Goal: Find specific page/section: Find specific page/section

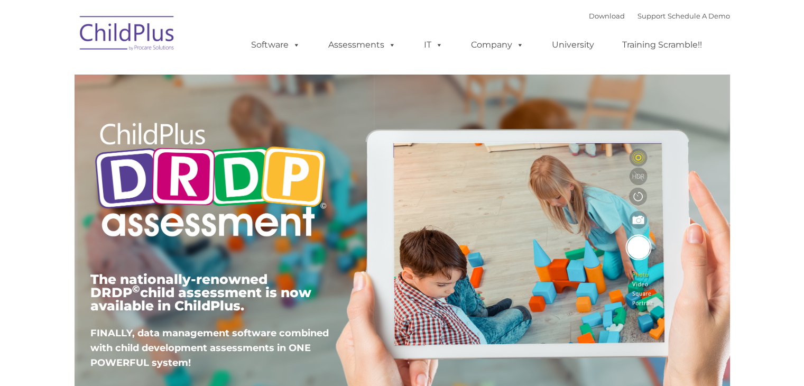
type input ""
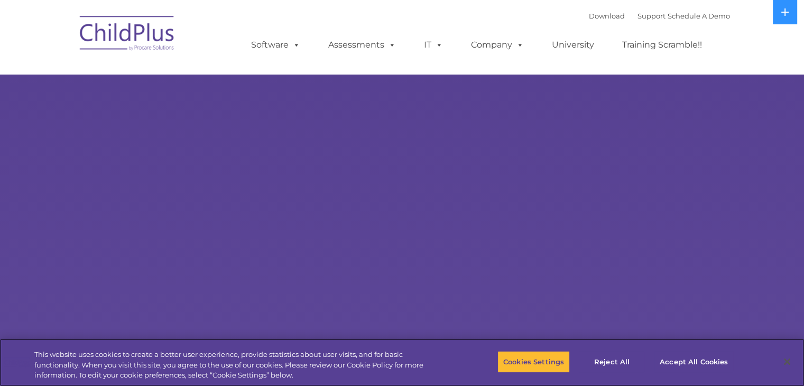
select select "MEDIUM"
